Goal: Task Accomplishment & Management: Complete application form

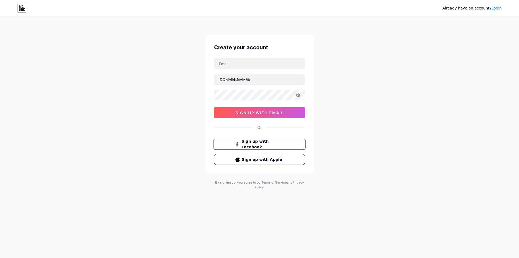
click at [254, 142] on span "Sign up with Facebook" at bounding box center [263, 144] width 42 height 12
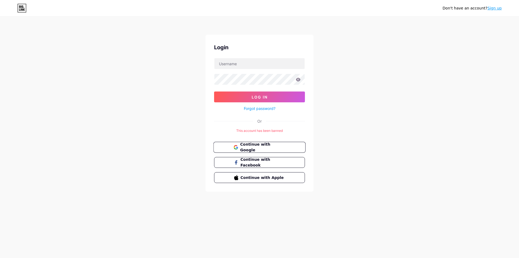
click at [262, 150] on button "Continue with Google" at bounding box center [259, 147] width 92 height 11
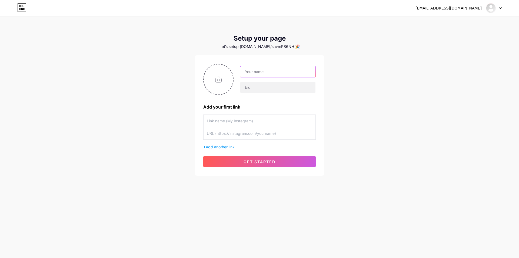
click at [258, 72] on input "text" at bounding box center [277, 71] width 75 height 11
click at [269, 69] on input "text" at bounding box center [277, 71] width 75 height 11
type input "Đại"
type input "Lão"
click at [256, 106] on div "Add your first link" at bounding box center [259, 106] width 112 height 6
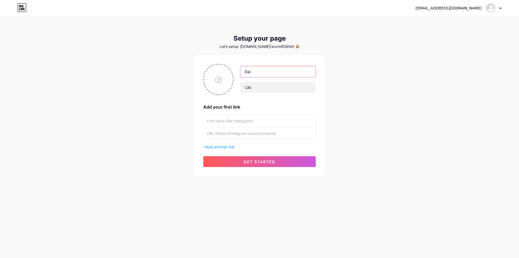
drag, startPoint x: 271, startPoint y: 73, endPoint x: 185, endPoint y: 75, distance: 85.9
click at [182, 74] on div "[EMAIL_ADDRESS][DOMAIN_NAME] Dashboard Logout Setup your page Let’s setup [DOMA…" at bounding box center [259, 96] width 519 height 193
click at [220, 81] on input "file" at bounding box center [218, 79] width 29 height 30
type input "C:\fakepath\491277007_2951742068318959_4182985901621362916_n.jpg"
click at [236, 124] on input "text" at bounding box center [259, 121] width 105 height 12
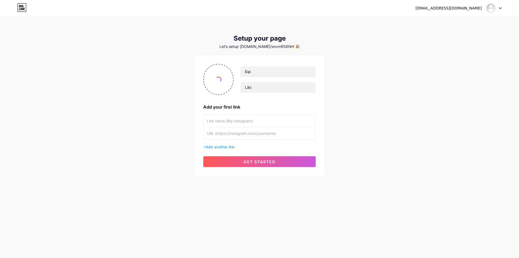
click at [236, 131] on input "text" at bounding box center [259, 133] width 105 height 12
click at [241, 121] on input "text" at bounding box center [259, 121] width 105 height 12
drag, startPoint x: 242, startPoint y: 132, endPoint x: 244, endPoint y: 136, distance: 4.5
click at [242, 132] on input "text" at bounding box center [259, 133] width 105 height 12
click at [226, 121] on input "text" at bounding box center [259, 121] width 105 height 12
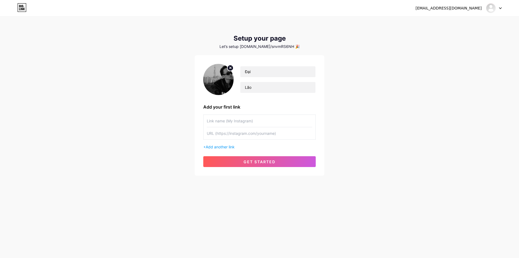
click at [254, 120] on input "text" at bounding box center [259, 121] width 105 height 12
type input "TELEGRAM"
drag, startPoint x: 256, startPoint y: 130, endPoint x: 246, endPoint y: 130, distance: 10.0
click at [256, 130] on input "text" at bounding box center [259, 133] width 105 height 12
click at [236, 138] on input "text" at bounding box center [259, 133] width 105 height 12
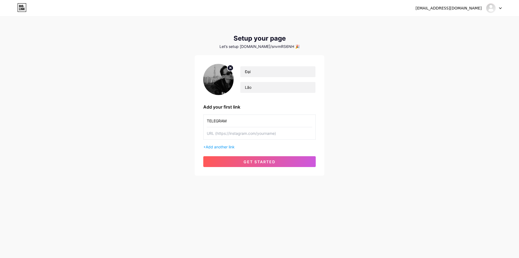
paste input "[URL][DOMAIN_NAME]"
type input "[URL][DOMAIN_NAME]"
click at [237, 162] on button "get started" at bounding box center [259, 161] width 112 height 11
click at [228, 146] on span "Add another link" at bounding box center [220, 146] width 29 height 5
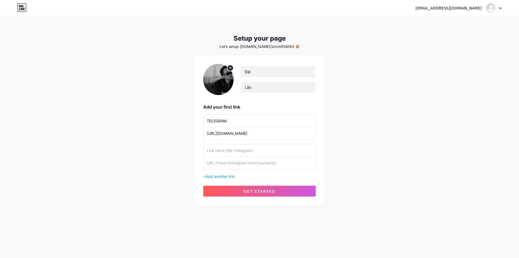
drag, startPoint x: 237, startPoint y: 193, endPoint x: 241, endPoint y: 195, distance: 4.4
click at [237, 194] on button "get started" at bounding box center [259, 190] width 112 height 11
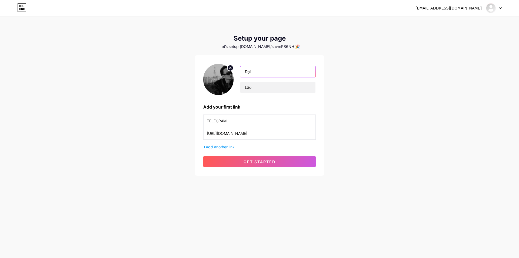
drag, startPoint x: 259, startPoint y: 73, endPoint x: 185, endPoint y: 76, distance: 73.8
click at [185, 76] on div "[EMAIL_ADDRESS][DOMAIN_NAME] Dashboard Logout Setup your page Let’s setup [DOMA…" at bounding box center [259, 96] width 519 height 193
type input "Lão"
click at [152, 107] on div "[EMAIL_ADDRESS][DOMAIN_NAME] Dashboard Logout Setup your page Let’s setup [DOMA…" at bounding box center [259, 96] width 519 height 193
drag, startPoint x: 197, startPoint y: 95, endPoint x: 204, endPoint y: 99, distance: 8.0
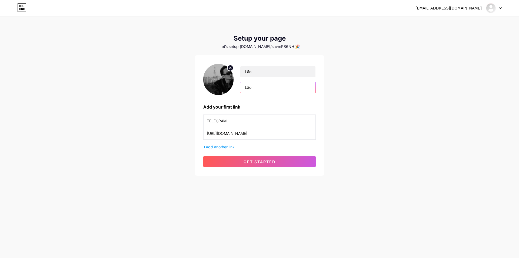
click at [184, 97] on div "[EMAIL_ADDRESS][DOMAIN_NAME] Dashboard Logout Setup your page Let’s setup [DOMA…" at bounding box center [259, 96] width 519 height 193
type input "Đại"
click at [250, 163] on span "get started" at bounding box center [259, 161] width 32 height 5
drag, startPoint x: 134, startPoint y: 153, endPoint x: 158, endPoint y: 142, distance: 26.4
click at [134, 153] on div "[EMAIL_ADDRESS][DOMAIN_NAME] Dashboard Logout Setup your page Let’s setup [DOMA…" at bounding box center [259, 96] width 519 height 193
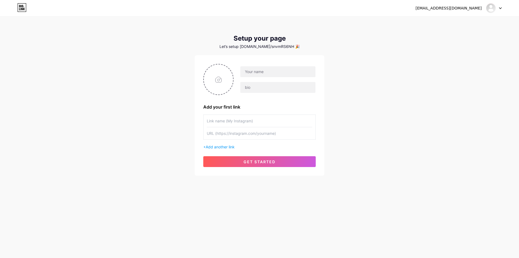
click at [234, 124] on input "text" at bounding box center [259, 121] width 105 height 12
click at [246, 120] on input "text" at bounding box center [259, 121] width 105 height 12
click at [219, 80] on input "file" at bounding box center [218, 79] width 29 height 30
type input "C:\fakepath\491277007_2951742068318959_4182985901621362916_n.jpg"
click at [262, 74] on input "text" at bounding box center [277, 71] width 75 height 11
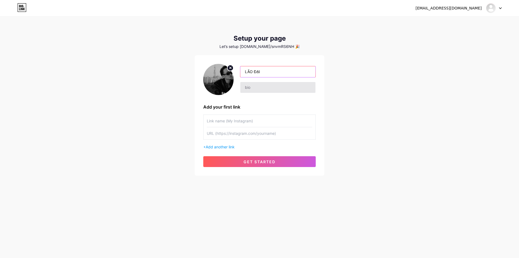
type input "LÃO ĐẠI"
click at [248, 88] on input "text" at bounding box center [277, 87] width 75 height 11
click at [383, 101] on div "nvms574.9.2025@gmail.com Dashboard Logout Setup your page Let’s setup bio.link/…" at bounding box center [259, 96] width 519 height 193
click at [256, 120] on input "text" at bounding box center [259, 121] width 105 height 12
type input "TELEGRAM"
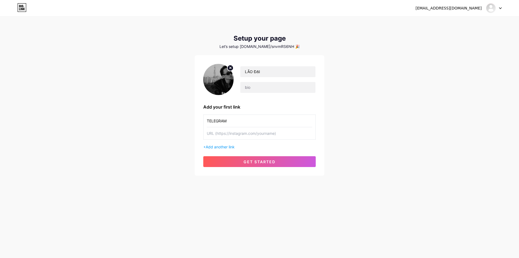
paste input "[URL][DOMAIN_NAME]"
type input "[URL][DOMAIN_NAME]"
drag, startPoint x: 259, startPoint y: 162, endPoint x: 167, endPoint y: 151, distance: 92.8
click at [259, 161] on span "get started" at bounding box center [259, 161] width 32 height 5
click at [222, 162] on button "get started" at bounding box center [259, 161] width 112 height 11
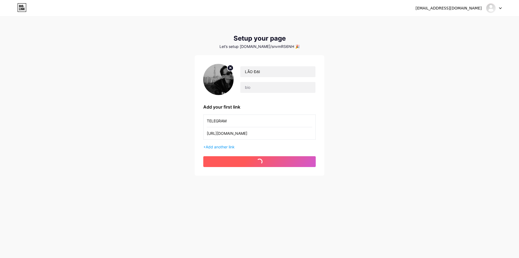
click at [222, 162] on button "get started" at bounding box center [259, 161] width 112 height 11
click at [239, 164] on button "get started" at bounding box center [259, 161] width 112 height 11
click at [233, 146] on span "Add another link" at bounding box center [220, 146] width 29 height 5
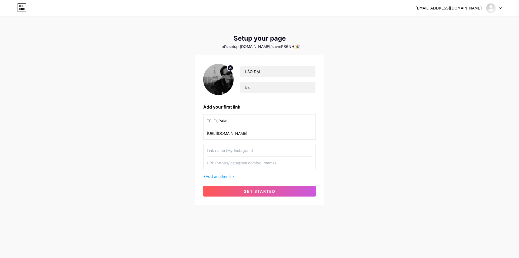
click at [248, 153] on input "text" at bounding box center [259, 150] width 105 height 12
click at [263, 166] on input "text" at bounding box center [259, 162] width 105 height 12
drag, startPoint x: 266, startPoint y: 130, endPoint x: 105, endPoint y: 122, distance: 161.5
click at [109, 124] on div "nvms574.9.2025@gmail.com Dashboard Logout Setup your page Let’s setup bio.link/…" at bounding box center [259, 111] width 519 height 222
drag, startPoint x: 137, startPoint y: 118, endPoint x: 117, endPoint y: 122, distance: 19.9
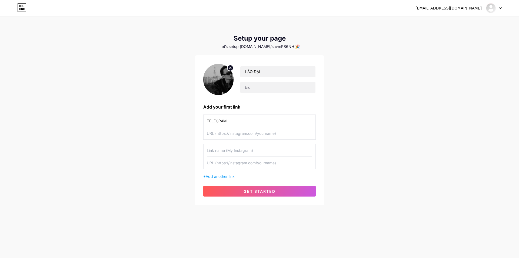
click at [30, 115] on div "nvms574.9.2025@gmail.com Dashboard Logout Setup your page Let’s setup bio.link/…" at bounding box center [259, 111] width 519 height 222
drag, startPoint x: 148, startPoint y: 115, endPoint x: 67, endPoint y: 122, distance: 81.7
click at [74, 120] on div "nvms574.9.2025@gmail.com Dashboard Logout Setup your page Let’s setup bio.link/…" at bounding box center [259, 111] width 519 height 222
type input "TELE"
click at [250, 140] on div "TELE + Add another link" at bounding box center [259, 146] width 112 height 65
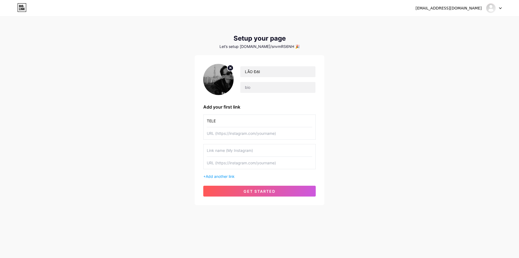
click at [250, 138] on div "TELE" at bounding box center [259, 126] width 112 height 25
click at [250, 138] on input "text" at bounding box center [259, 133] width 105 height 12
paste input "[URL][DOMAIN_NAME]"
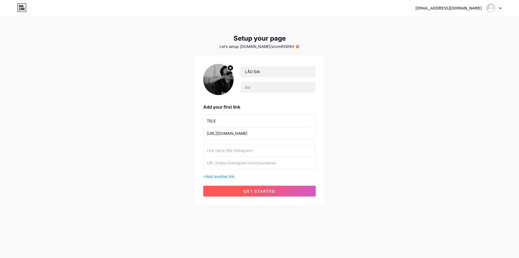
type input "[URL][DOMAIN_NAME]"
drag, startPoint x: 252, startPoint y: 189, endPoint x: 238, endPoint y: 189, distance: 14.1
click at [251, 189] on span "get started" at bounding box center [259, 191] width 32 height 5
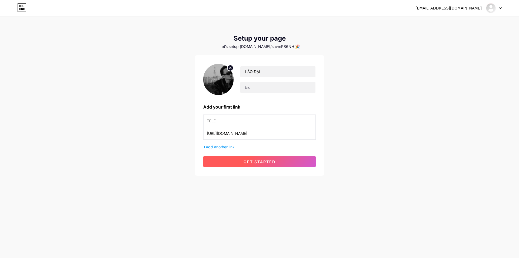
click at [222, 163] on button "get started" at bounding box center [259, 161] width 112 height 11
click at [87, 112] on div "nvms574.9.2025@gmail.com Dashboard Logout Setup your page Let’s setup bio.link/…" at bounding box center [259, 96] width 519 height 193
drag, startPoint x: 265, startPoint y: 134, endPoint x: 60, endPoint y: 126, distance: 205.5
click at [60, 126] on div "nvms574.9.2025@gmail.com Dashboard Logout Setup your page Let’s setup bio.link/…" at bounding box center [259, 96] width 519 height 193
click at [219, 119] on input "text" at bounding box center [259, 121] width 105 height 12
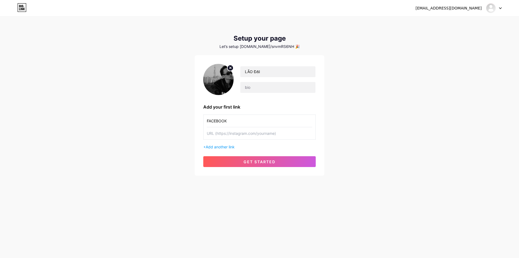
type input "FACEBOOK"
paste input "https://www.facebook.com/tran.bao.long.300979/"
type input "https://www.facebook.com/tran.bao.long.300979/"
click at [245, 157] on button "get started" at bounding box center [259, 161] width 112 height 11
click at [271, 85] on input "text" at bounding box center [277, 87] width 75 height 11
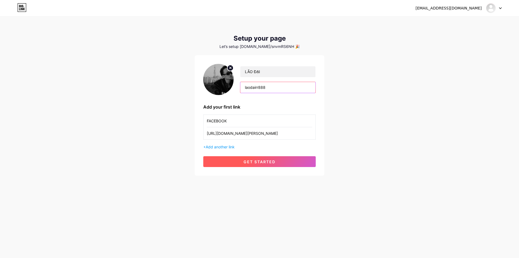
type input "laodairr888"
click at [266, 161] on span "get started" at bounding box center [259, 161] width 32 height 5
click at [215, 73] on img at bounding box center [218, 79] width 30 height 31
click at [258, 48] on div "Let’s setup [DOMAIN_NAME]/snvmRS6NH 🎉" at bounding box center [260, 46] width 130 height 4
click at [21, 7] on icon at bounding box center [21, 6] width 1 height 2
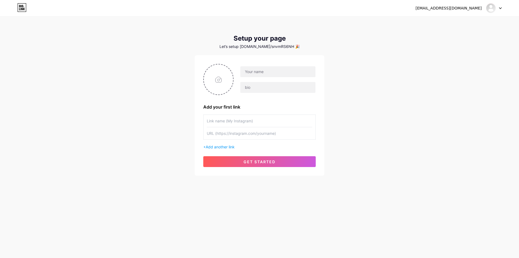
click at [469, 9] on div "[EMAIL_ADDRESS][DOMAIN_NAME]" at bounding box center [448, 8] width 66 height 6
